Goal: Register for event/course

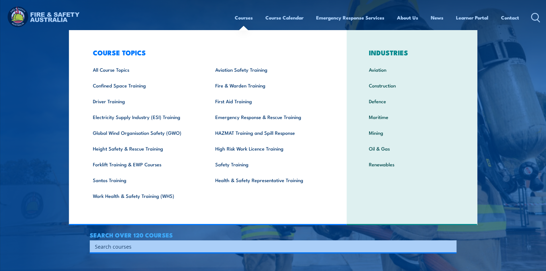
click at [246, 19] on link "Courses" at bounding box center [244, 17] width 18 height 15
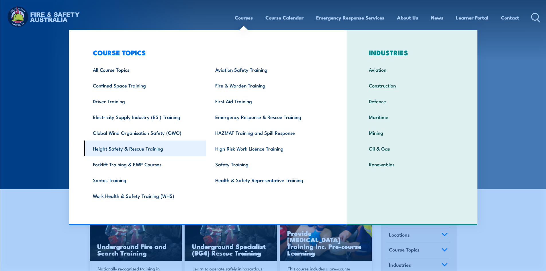
click at [120, 148] on link "Height Safety & Rescue Training" at bounding box center [145, 149] width 122 height 16
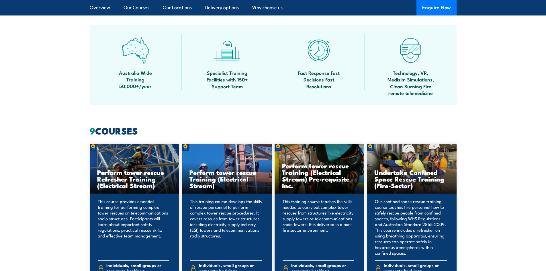
scroll to position [239, 0]
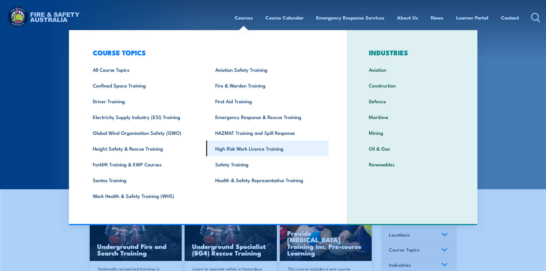
click at [278, 148] on link "High Risk Work Licence Training" at bounding box center [268, 149] width 122 height 16
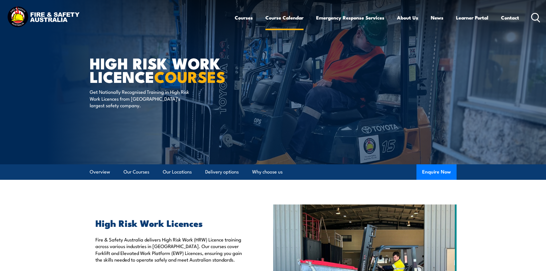
click at [292, 16] on link "Course Calendar" at bounding box center [285, 17] width 38 height 15
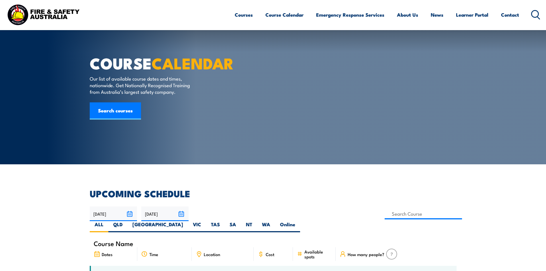
click at [241, 221] on label "SA" at bounding box center [233, 226] width 16 height 11
click at [240, 221] on input "SA" at bounding box center [238, 223] width 4 height 4
radio input "true"
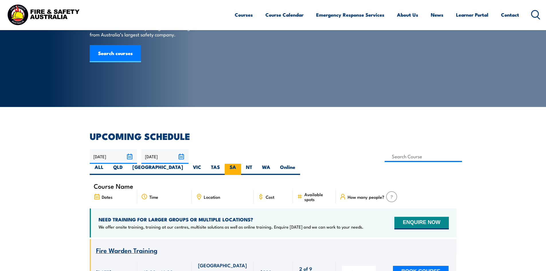
click at [241, 164] on label "SA" at bounding box center [233, 169] width 16 height 11
click at [240, 164] on input "SA" at bounding box center [238, 166] width 4 height 4
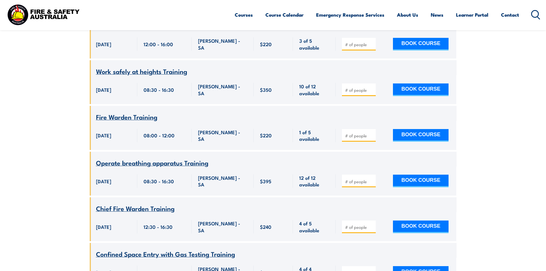
scroll to position [1851, 0]
